Goal: Task Accomplishment & Management: Complete application form

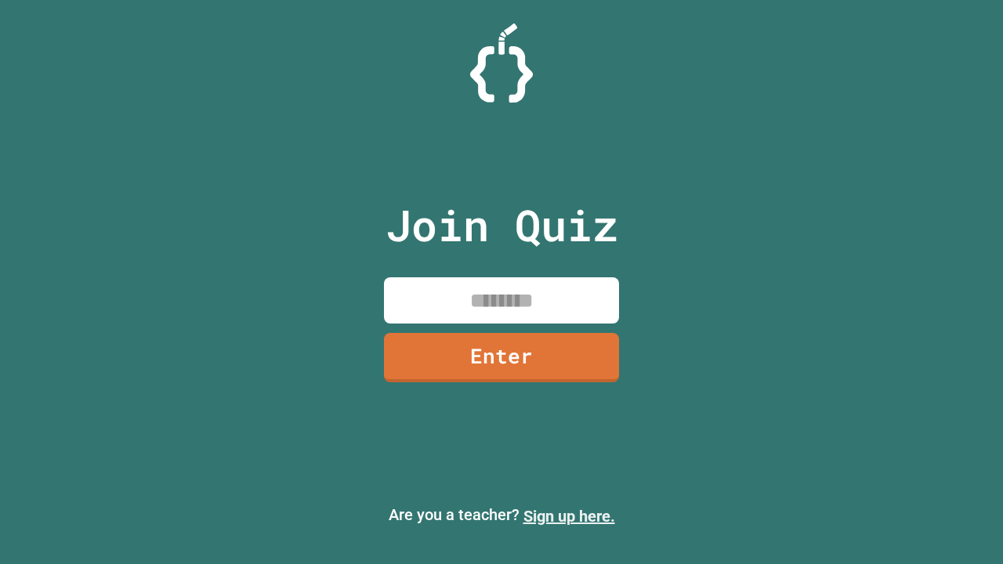
click at [569, 516] on link "Sign up here." at bounding box center [569, 516] width 92 height 19
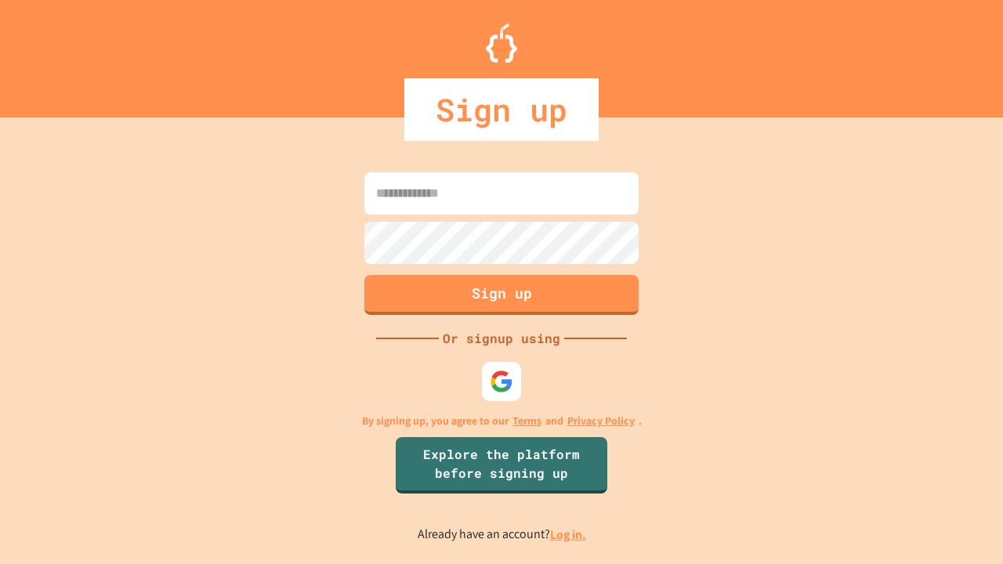
click at [569, 534] on link "Log in." at bounding box center [568, 534] width 36 height 16
